Goal: Task Accomplishment & Management: Manage account settings

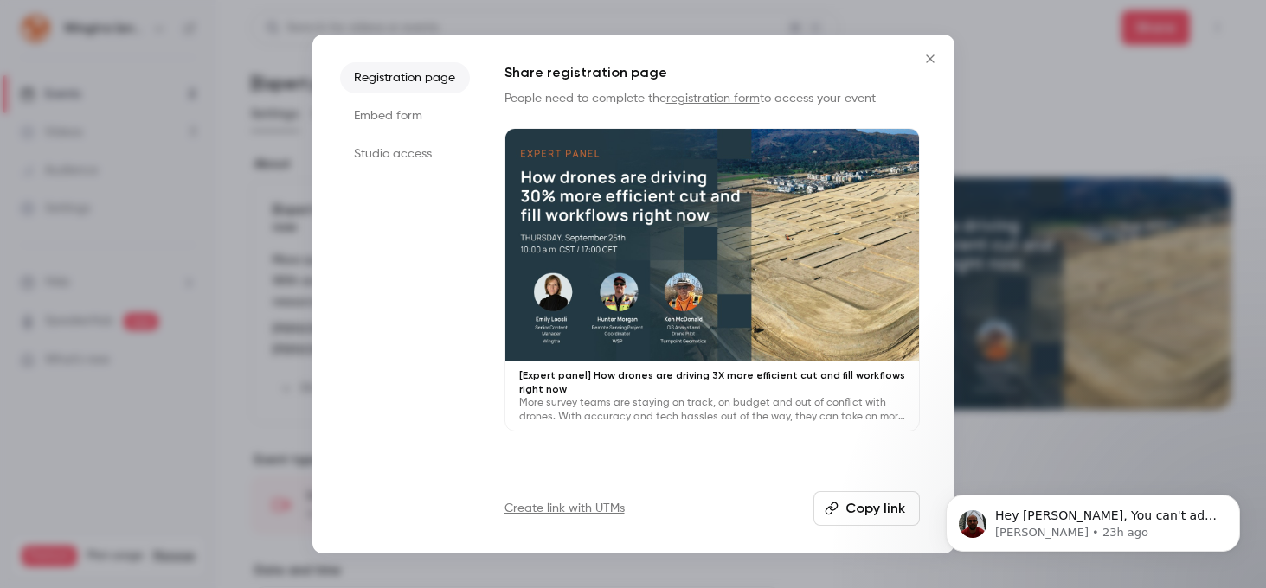
click at [939, 59] on icon "Close" at bounding box center [930, 59] width 21 height 14
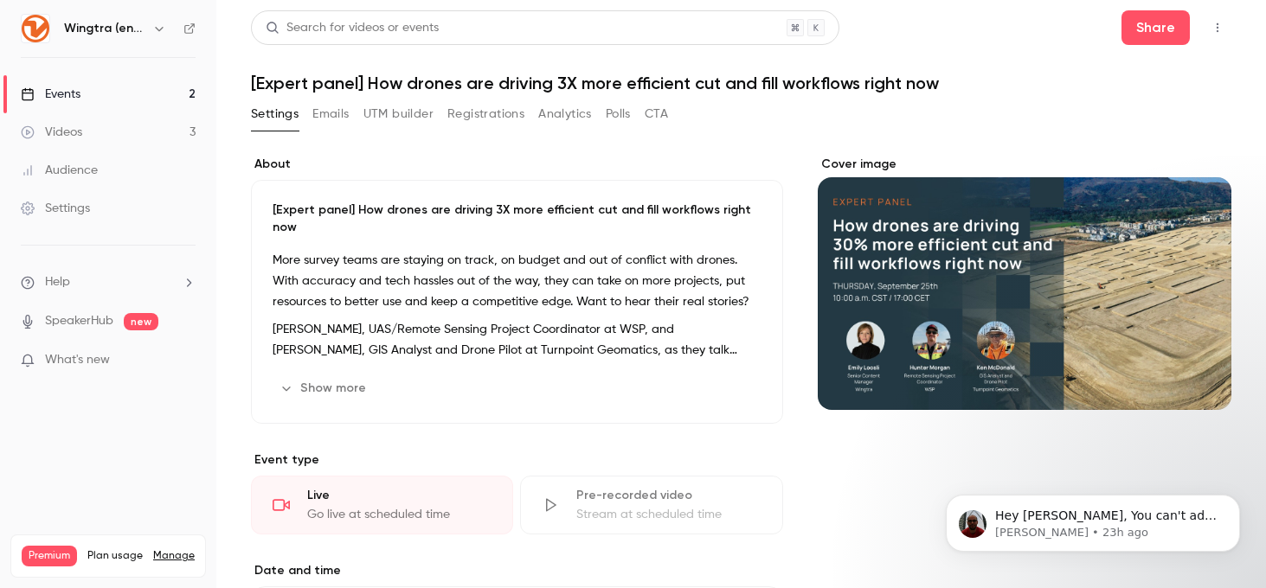
click at [49, 89] on div "Events" at bounding box center [51, 94] width 60 height 17
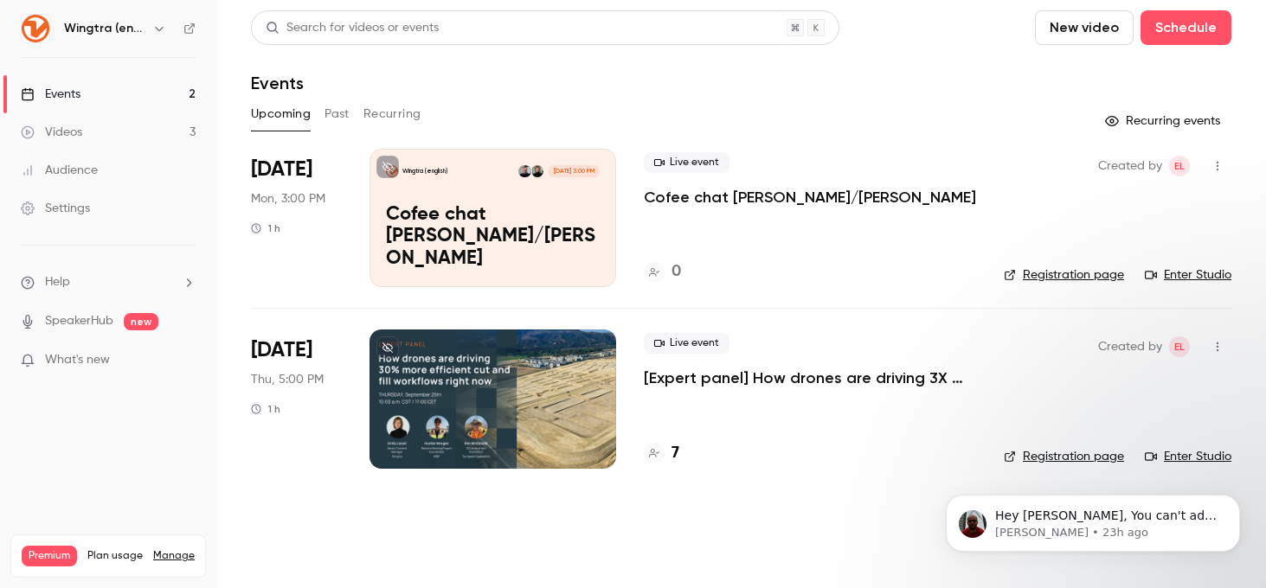
click at [570, 387] on div at bounding box center [492, 399] width 247 height 138
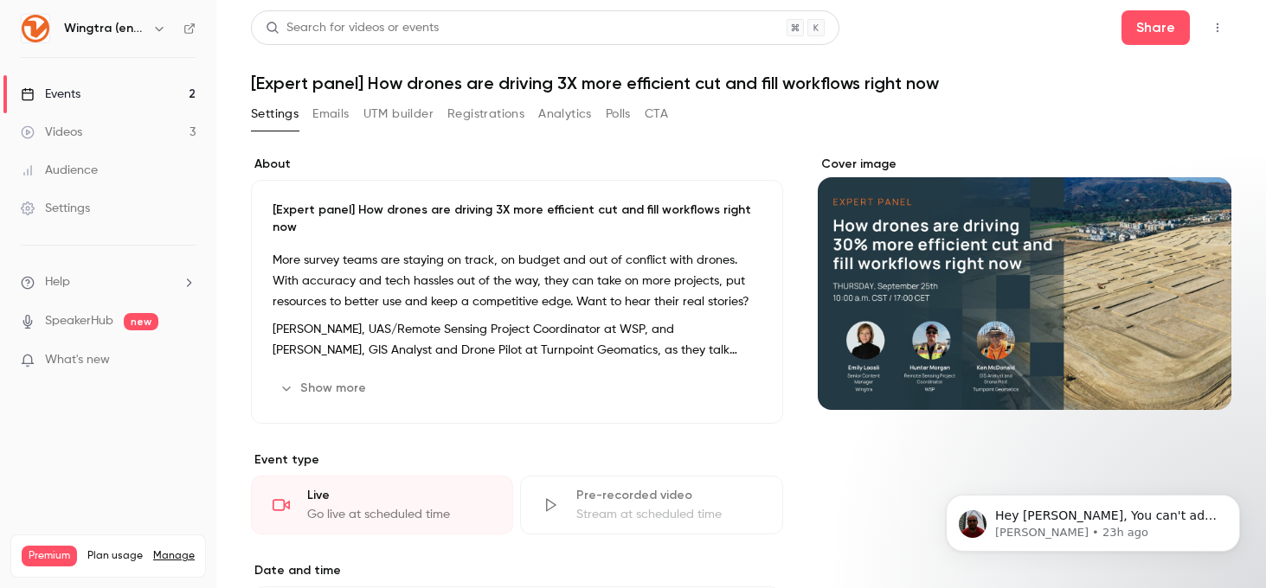
click at [738, 375] on button "Edit" at bounding box center [729, 389] width 63 height 28
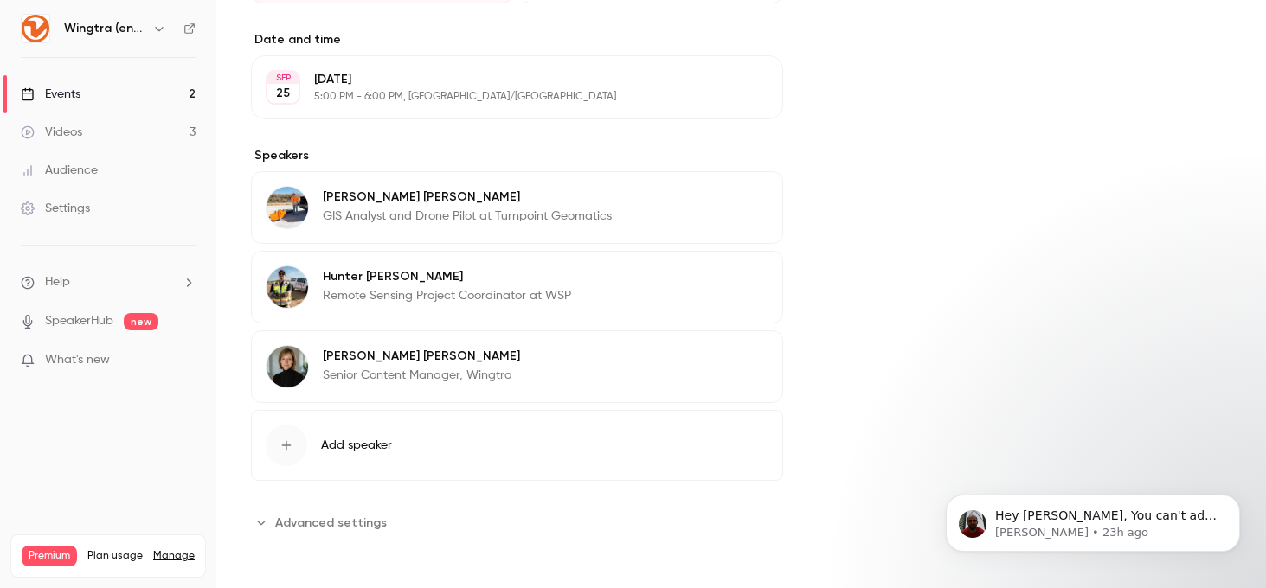
click at [350, 523] on span "Advanced settings" at bounding box center [331, 523] width 112 height 18
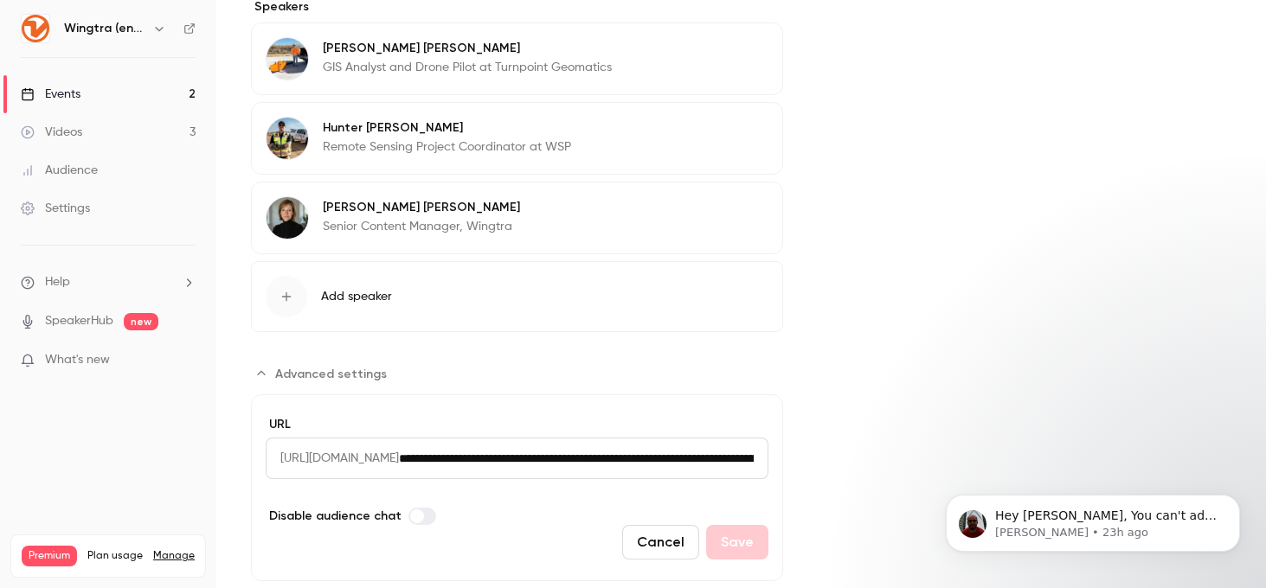
scroll to position [1161, 0]
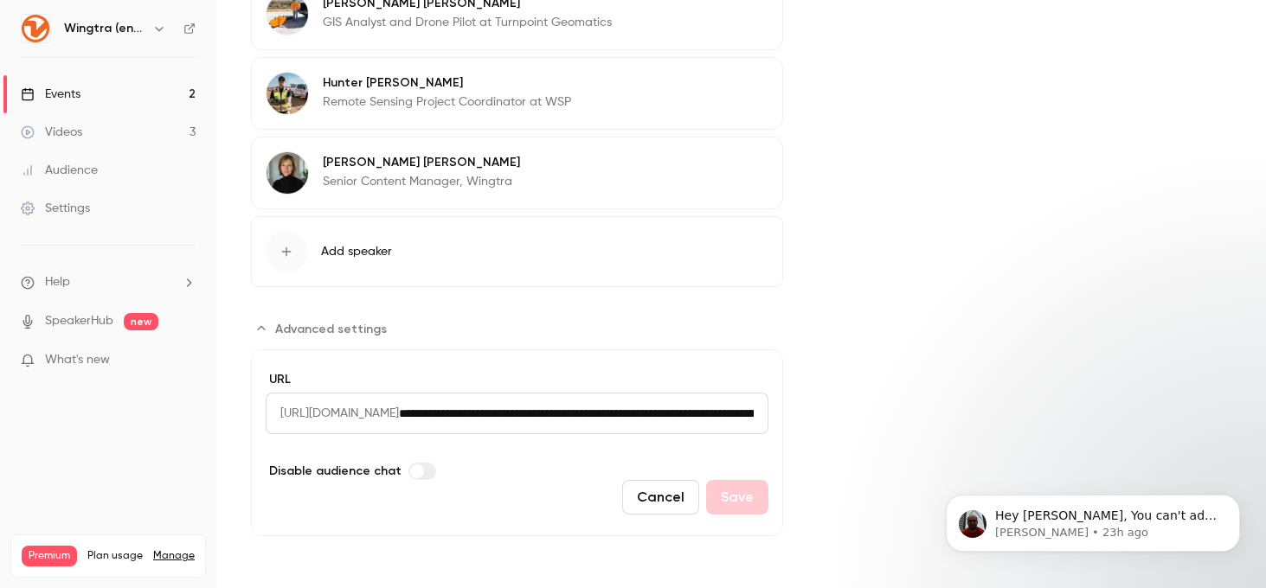
click at [587, 326] on section "**********" at bounding box center [517, 426] width 532 height 222
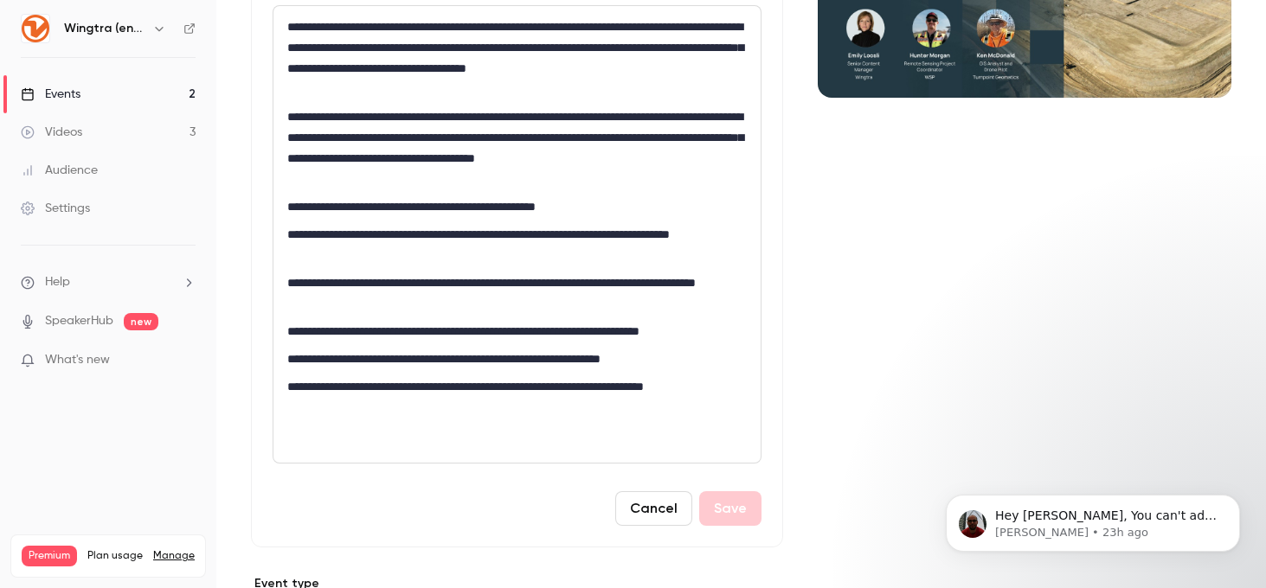
scroll to position [0, 0]
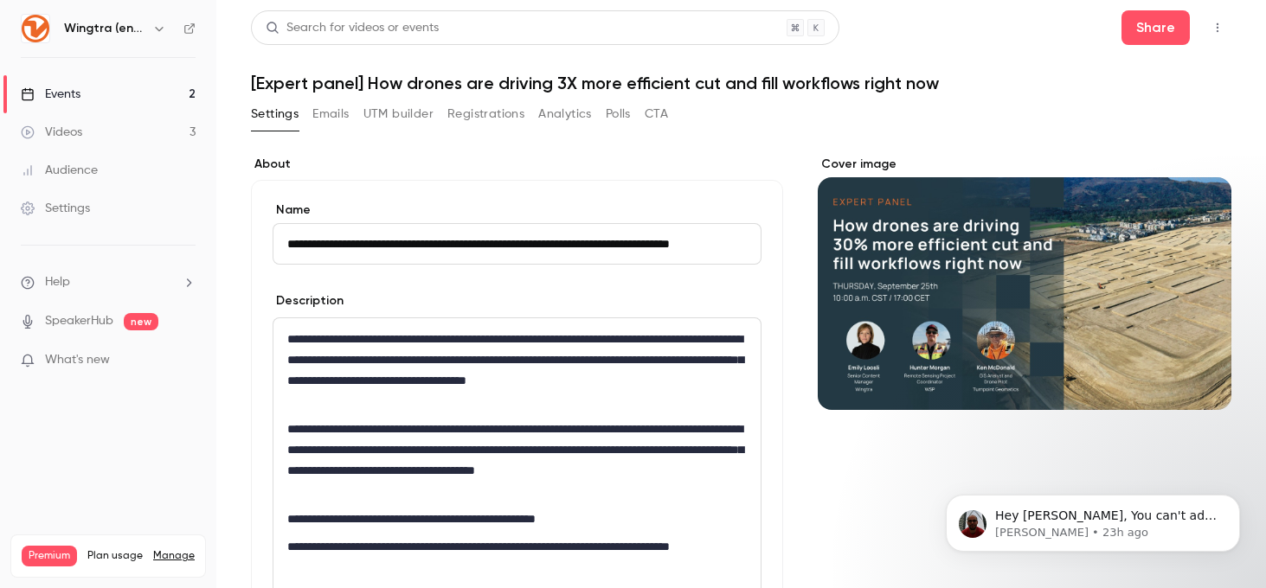
click at [434, 169] on label "About" at bounding box center [517, 164] width 532 height 17
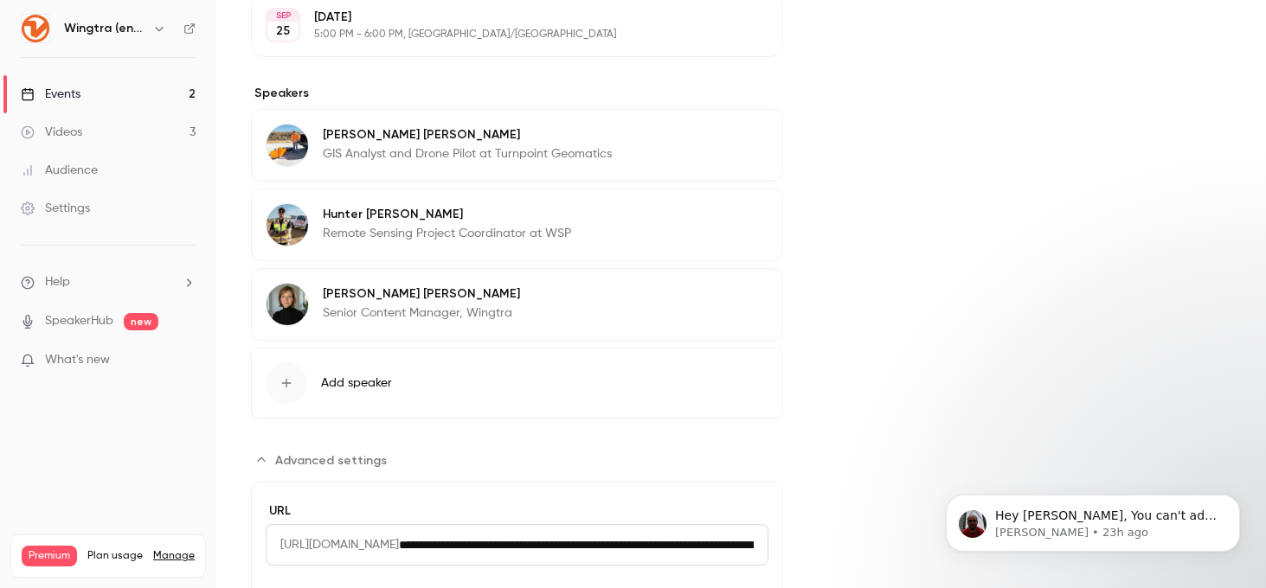
scroll to position [1161, 0]
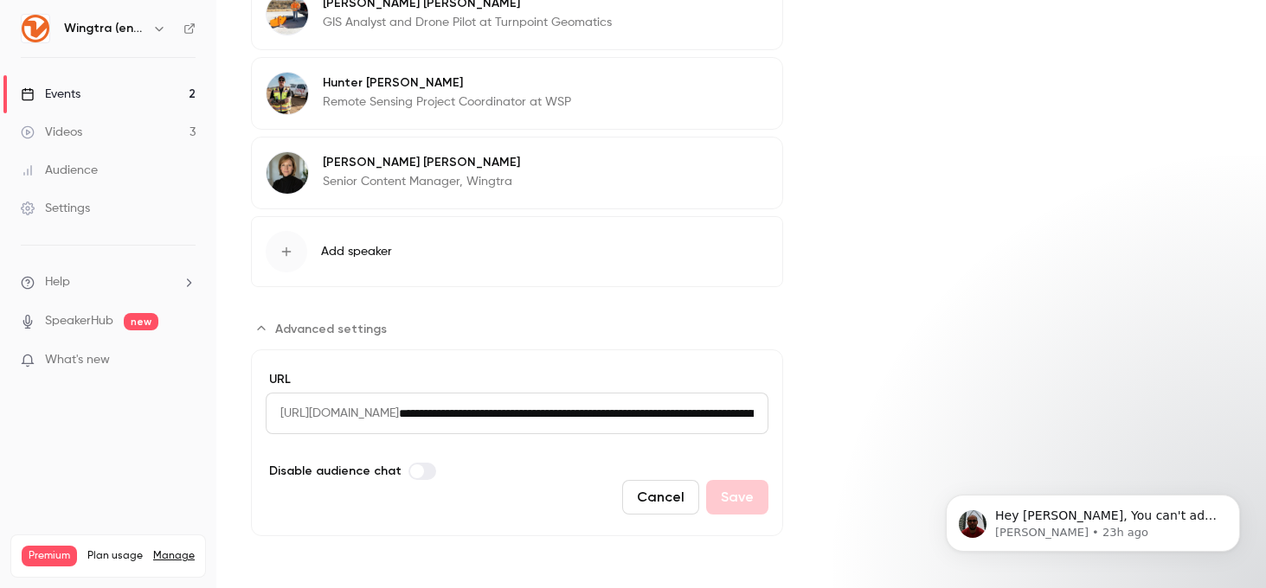
click at [257, 331] on icon "Advanced settings" at bounding box center [261, 329] width 14 height 14
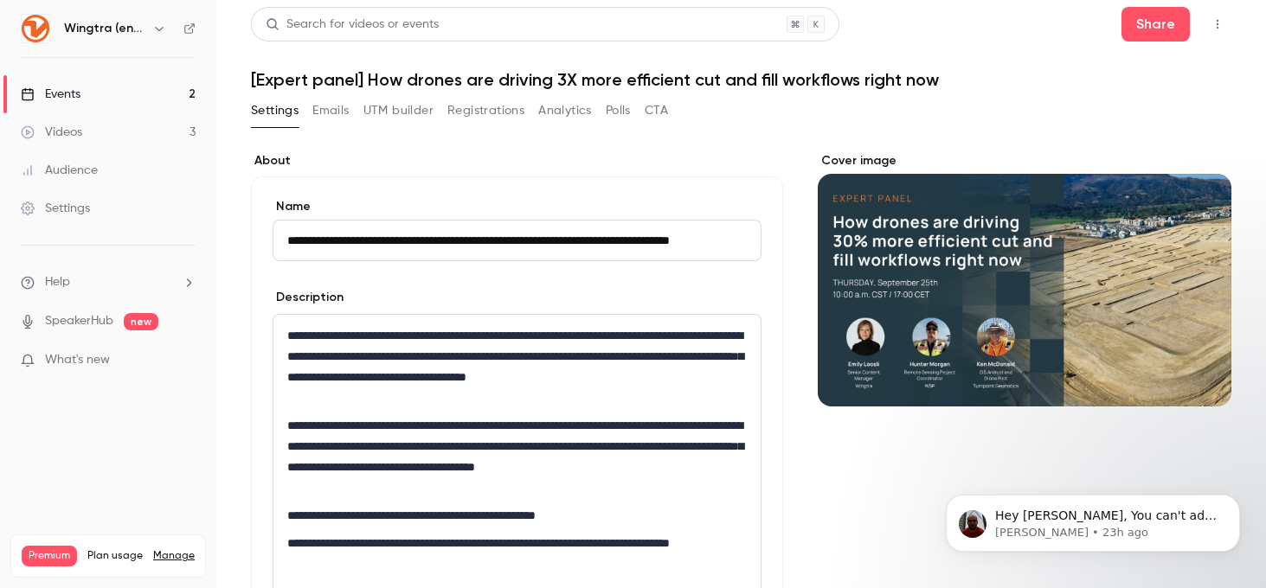
scroll to position [0, 0]
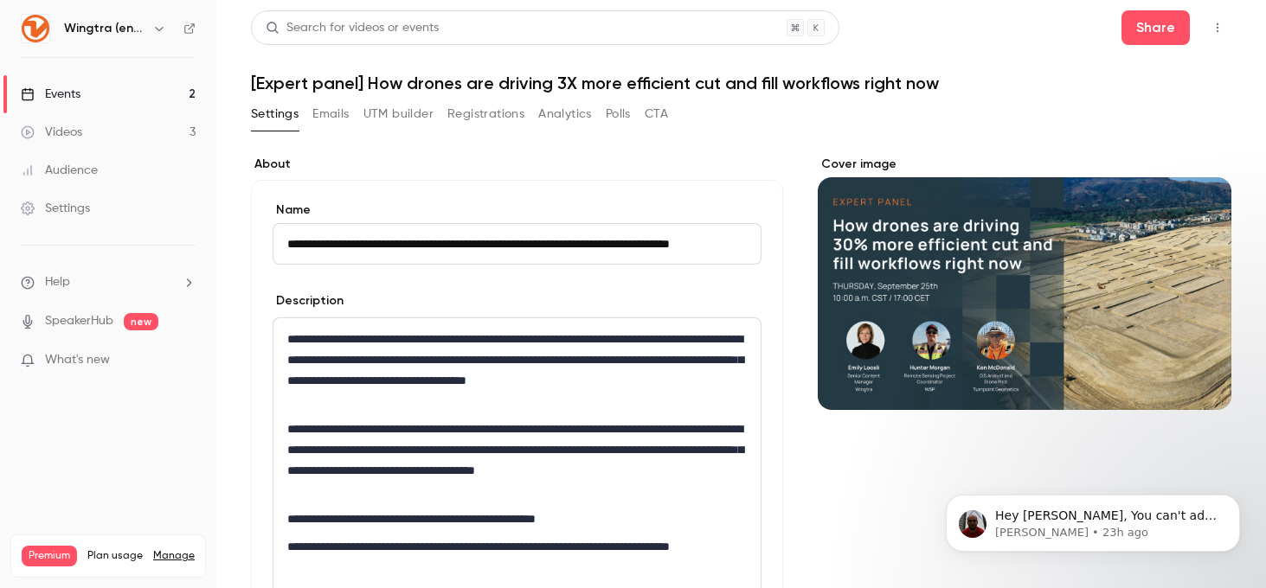
click at [1217, 32] on icon "button" at bounding box center [1218, 28] width 14 height 12
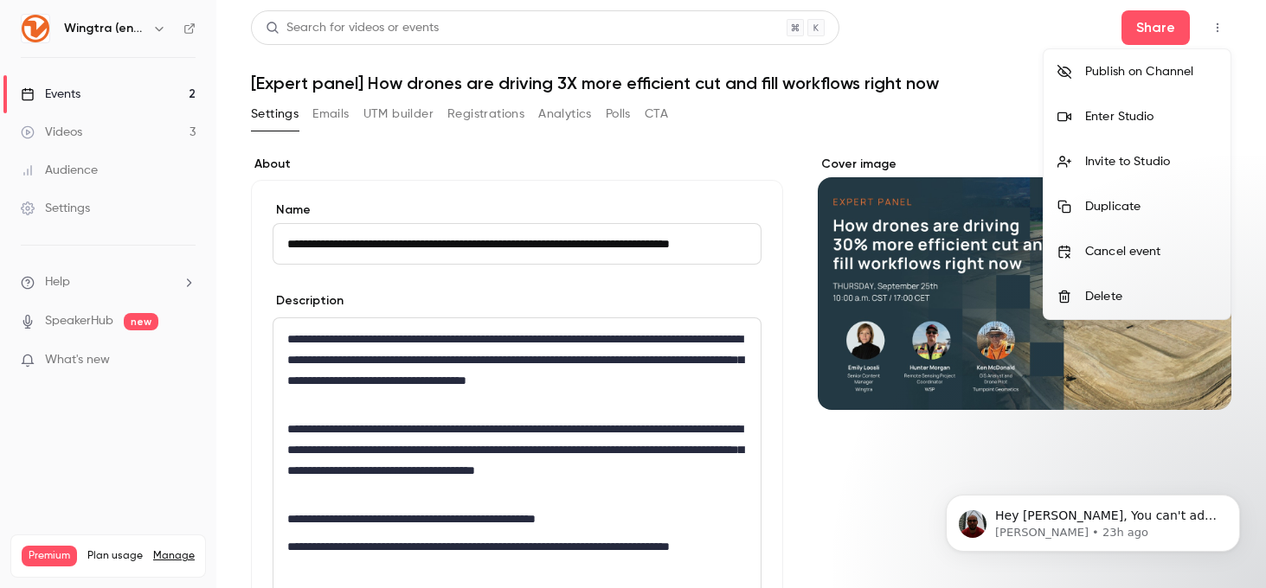
click at [1116, 74] on div "Publish on Channel" at bounding box center [1151, 71] width 132 height 17
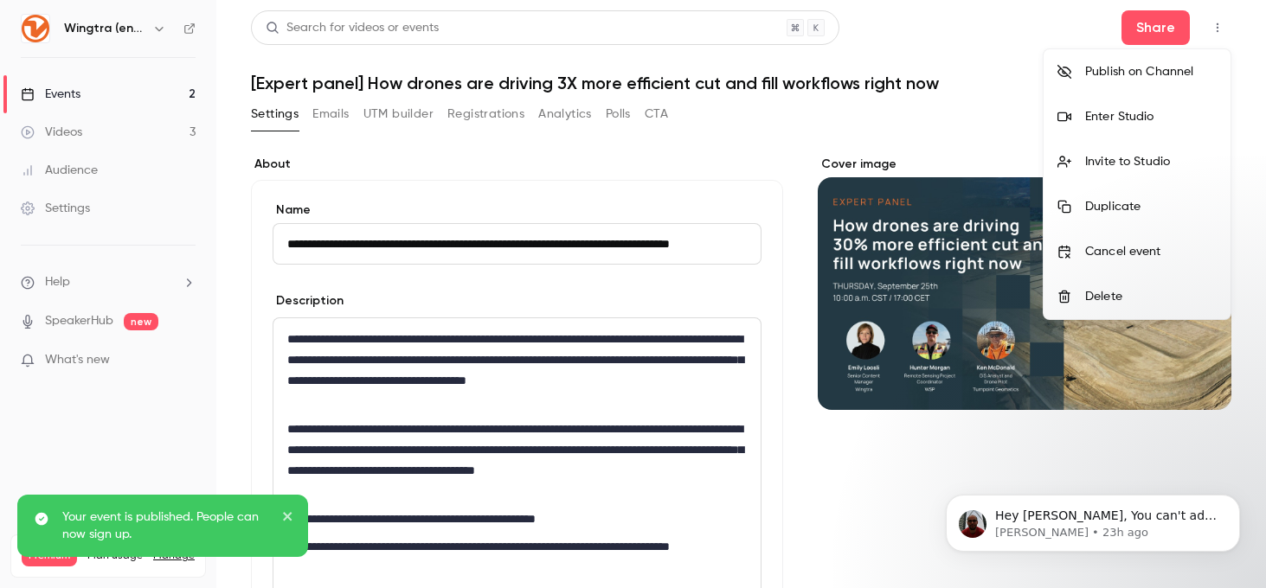
click at [1103, 73] on div "Publish on Channel" at bounding box center [1151, 71] width 132 height 17
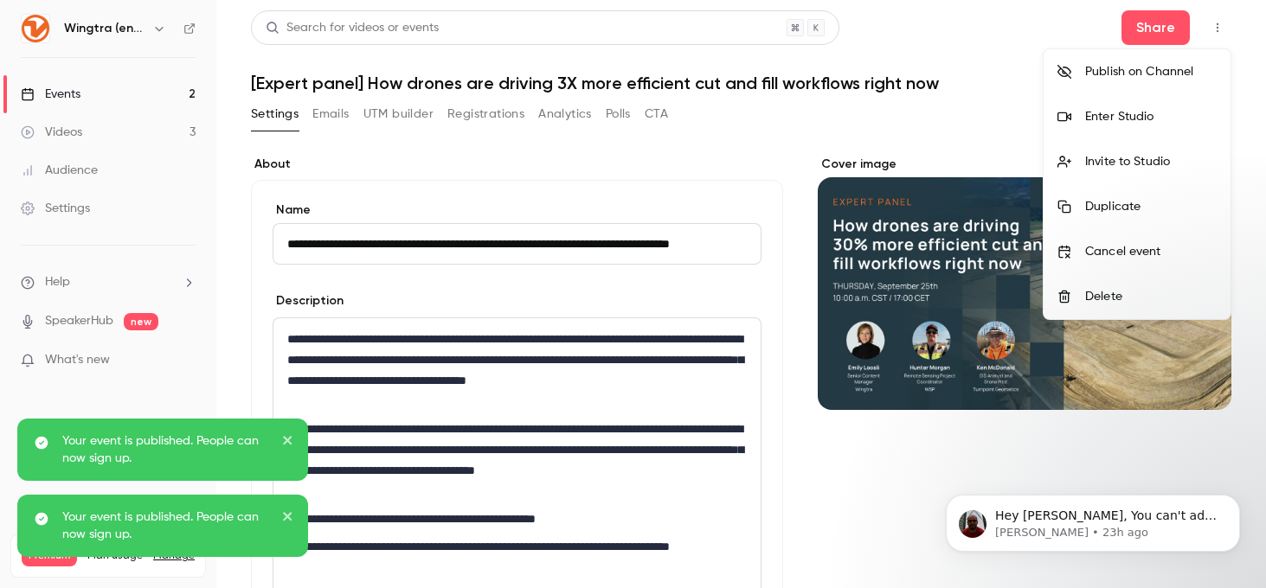
click at [292, 441] on icon "close" at bounding box center [288, 440] width 12 height 14
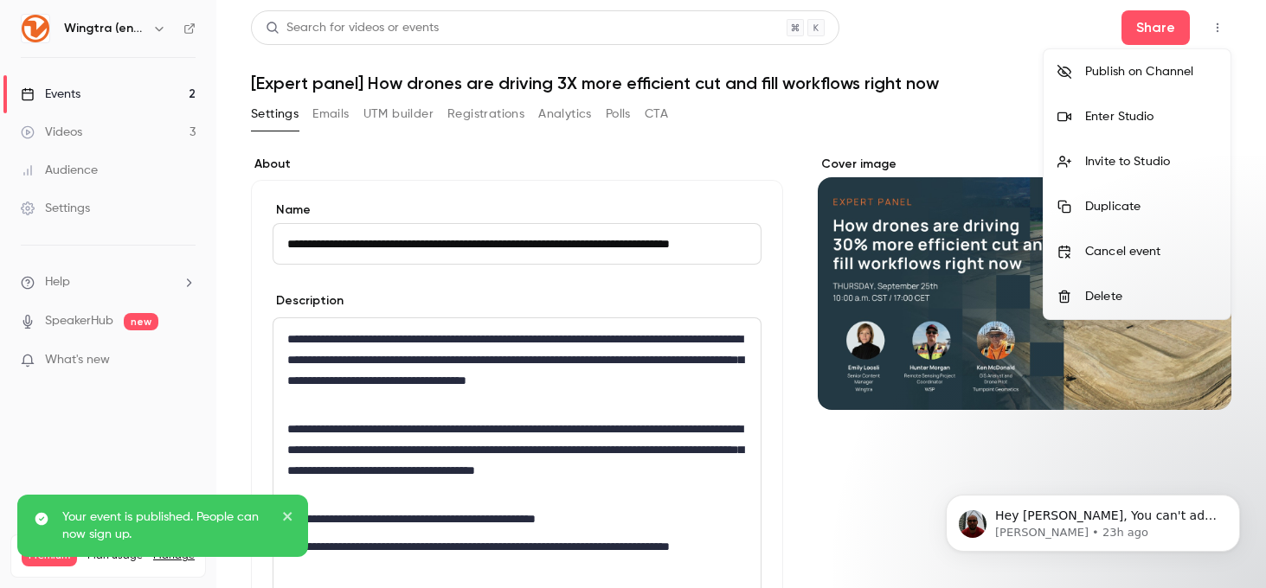
click at [284, 512] on icon "close" at bounding box center [288, 517] width 12 height 14
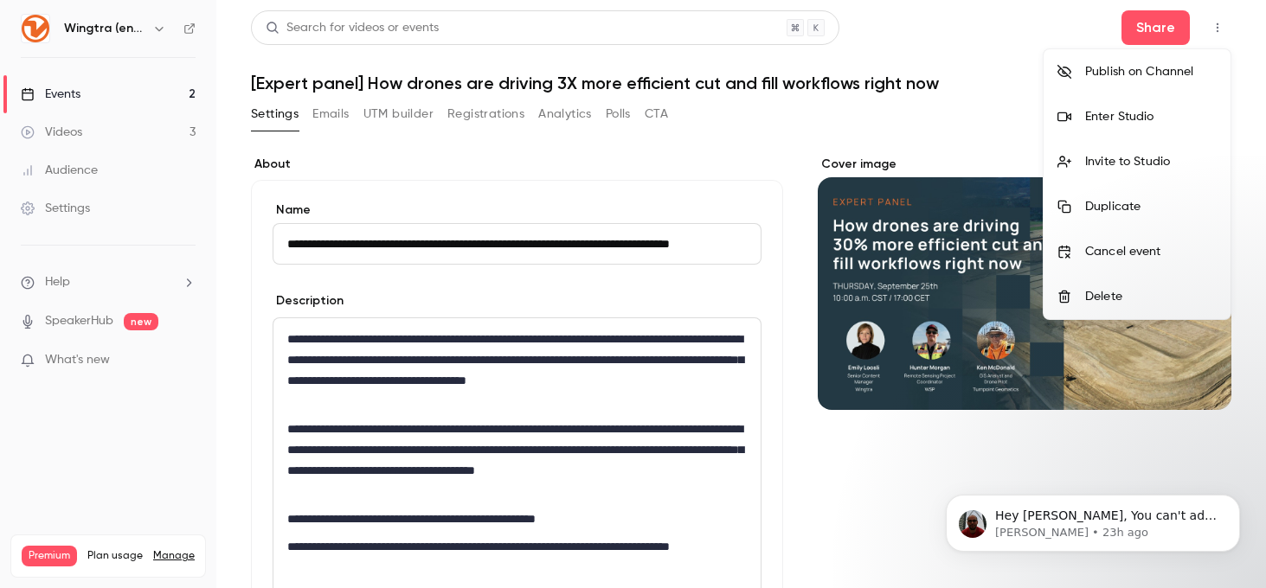
click at [77, 209] on div at bounding box center [633, 294] width 1266 height 588
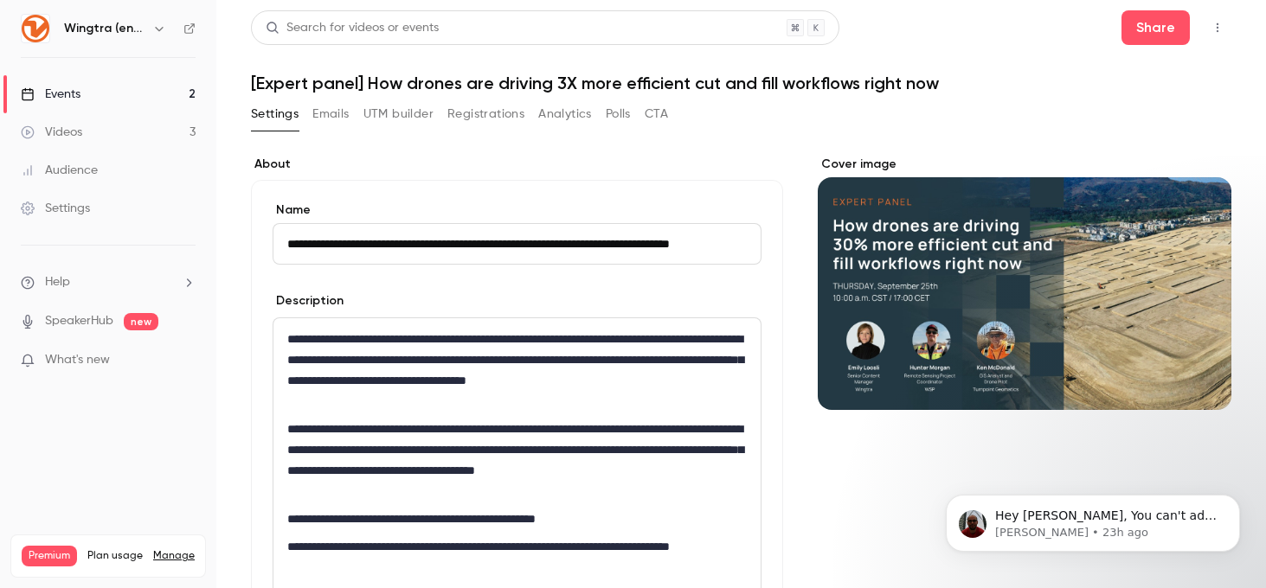
click at [77, 209] on div "Settings" at bounding box center [55, 208] width 69 height 17
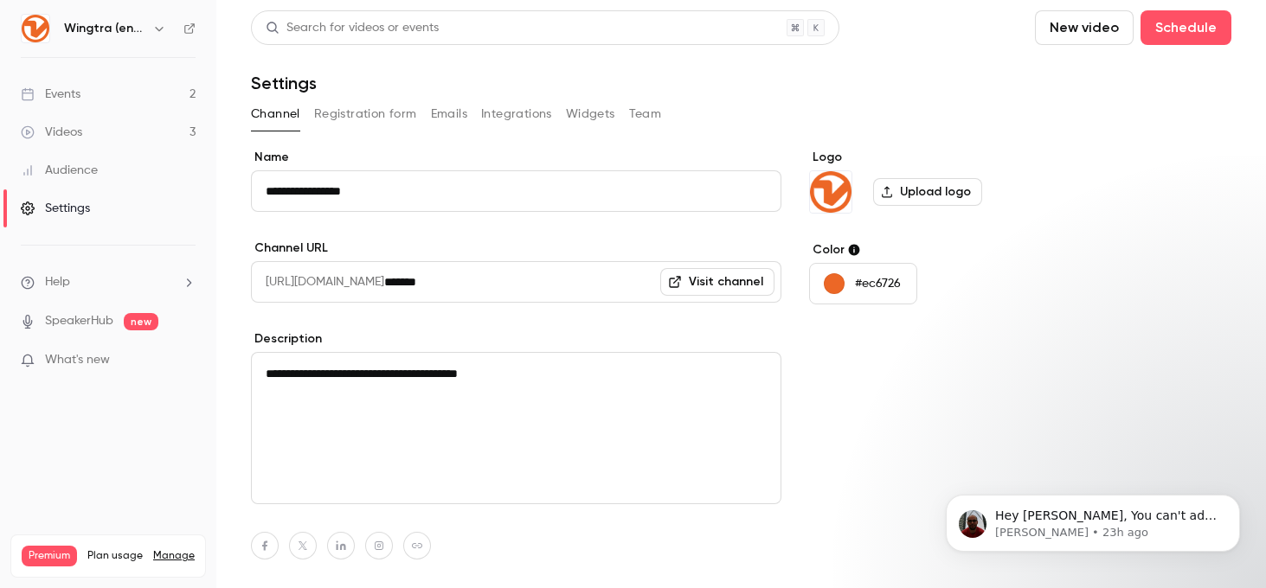
click at [590, 113] on button "Widgets" at bounding box center [590, 114] width 49 height 28
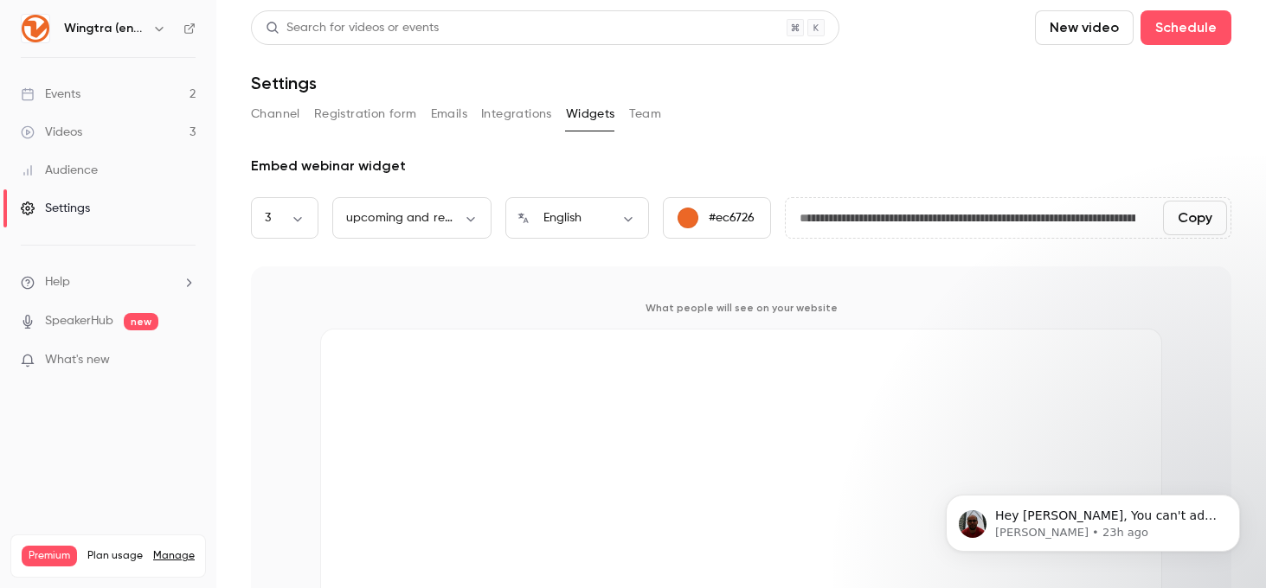
click at [267, 121] on button "Channel" at bounding box center [275, 114] width 49 height 28
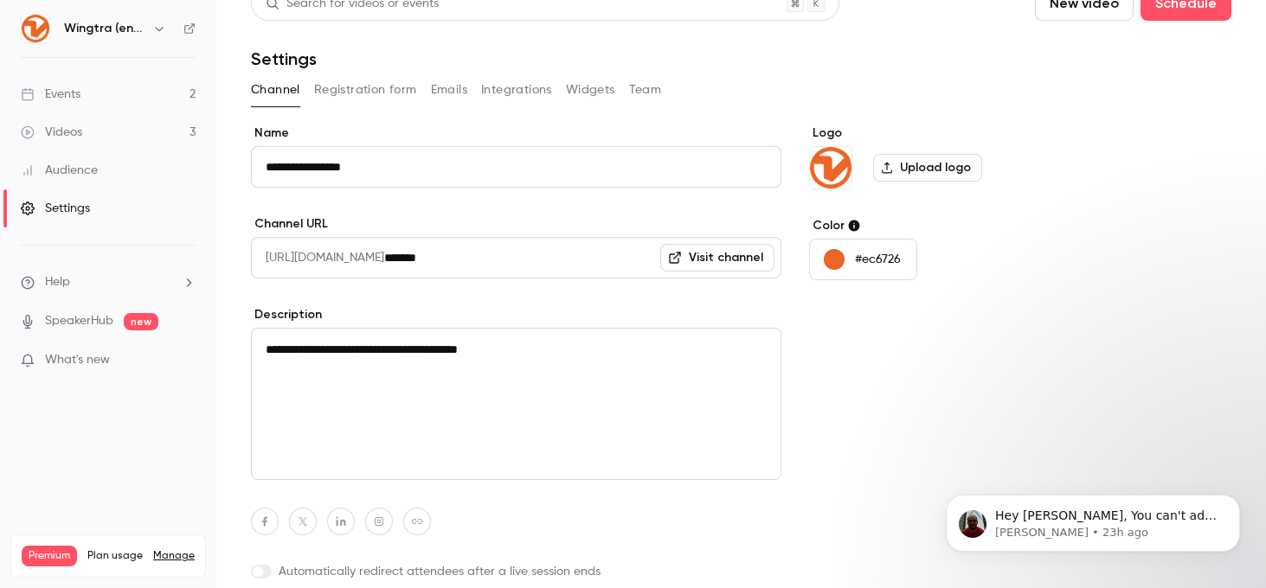
scroll to position [23, 0]
click at [729, 260] on link "Visit channel" at bounding box center [717, 259] width 114 height 28
